Goal: Information Seeking & Learning: Learn about a topic

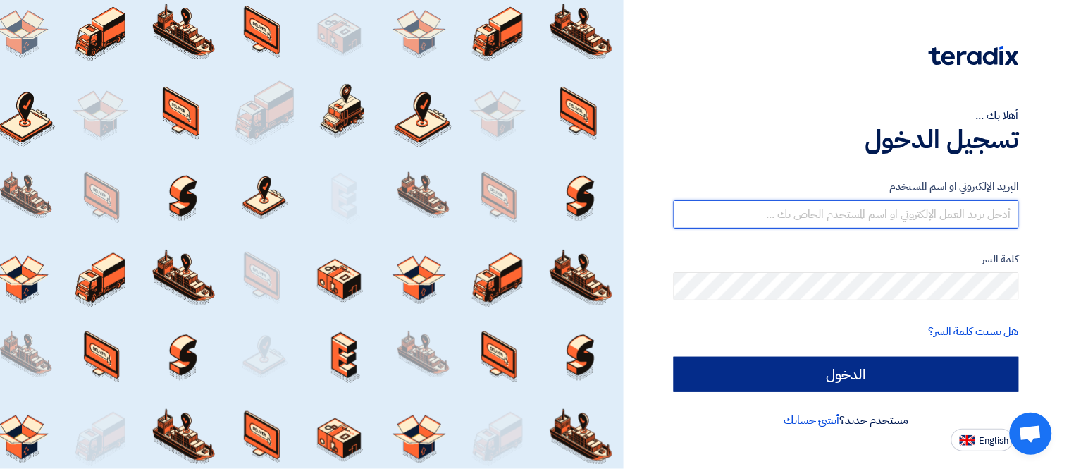
type input "[EMAIL_ADDRESS][DOMAIN_NAME]"
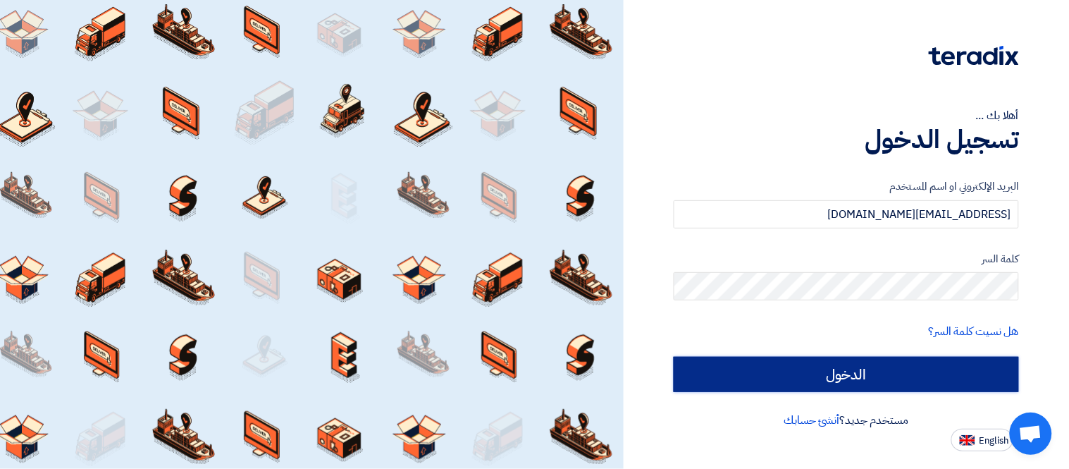
click at [881, 356] on input "الدخول" at bounding box center [846, 373] width 345 height 35
type input "Sign in"
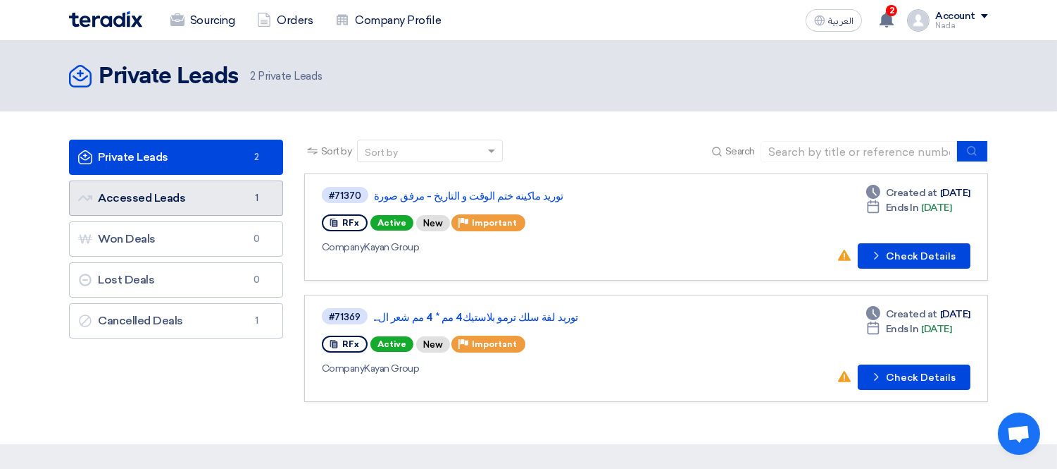
click at [242, 197] on link "Accessed Leads Accessed Leads 1" at bounding box center [176, 197] width 214 height 35
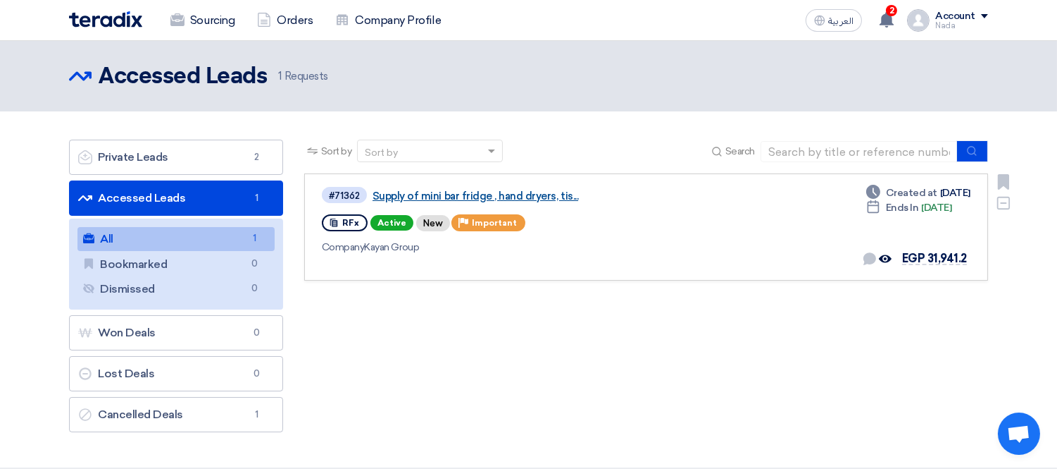
click at [566, 195] on link "Supply of mini bar fridge , hand dryers, tis..." at bounding box center [549, 196] width 352 height 13
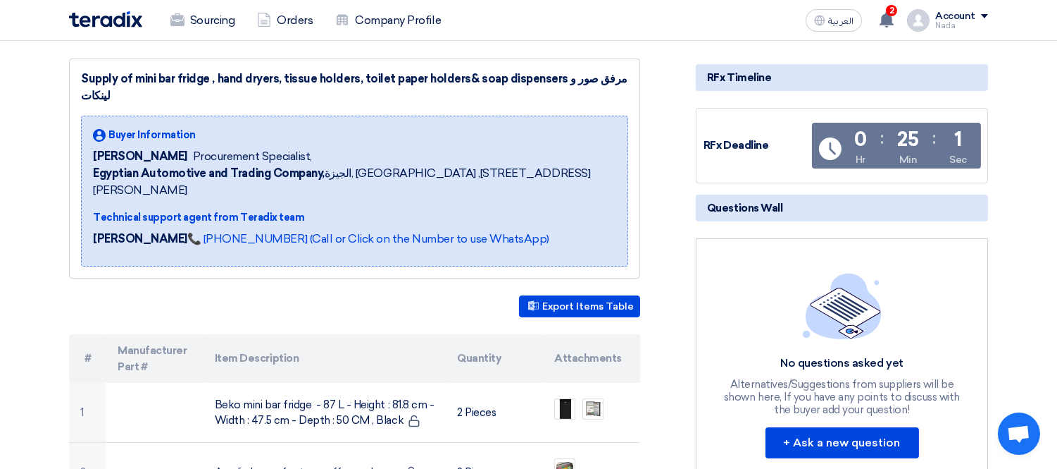
scroll to position [78, 0]
